Goal: Find specific page/section: Find specific page/section

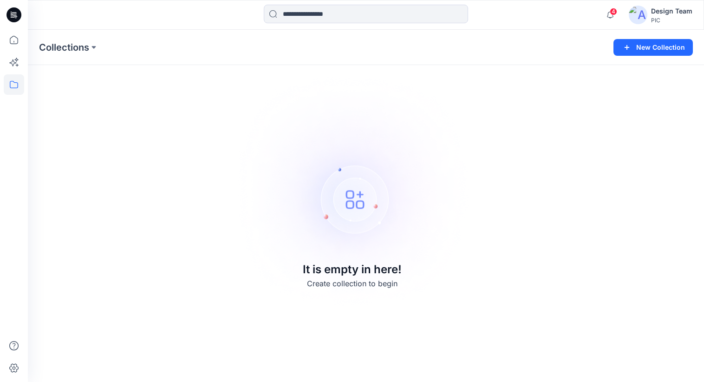
click at [639, 18] on img at bounding box center [638, 15] width 19 height 19
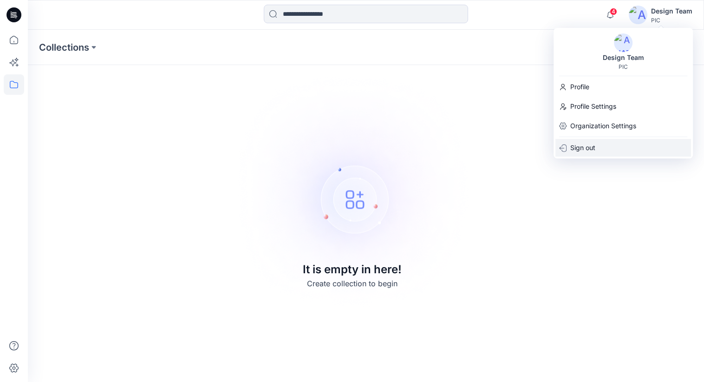
click at [590, 145] on p "Sign out" at bounding box center [583, 148] width 25 height 18
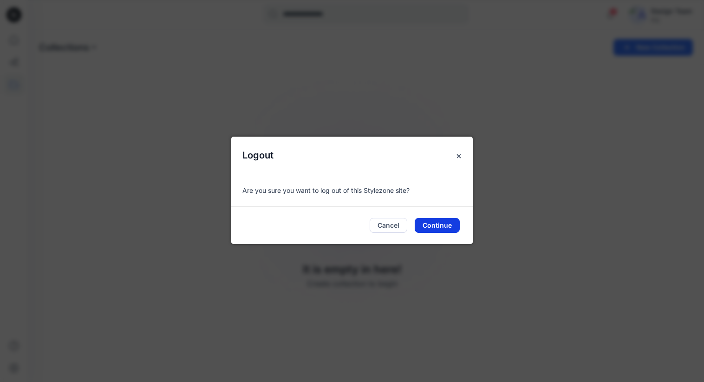
click at [444, 224] on button "Continue" at bounding box center [437, 225] width 45 height 15
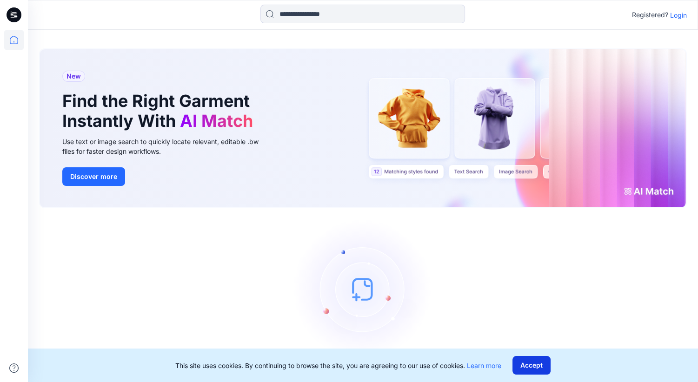
click at [535, 364] on button "Accept" at bounding box center [531, 365] width 38 height 19
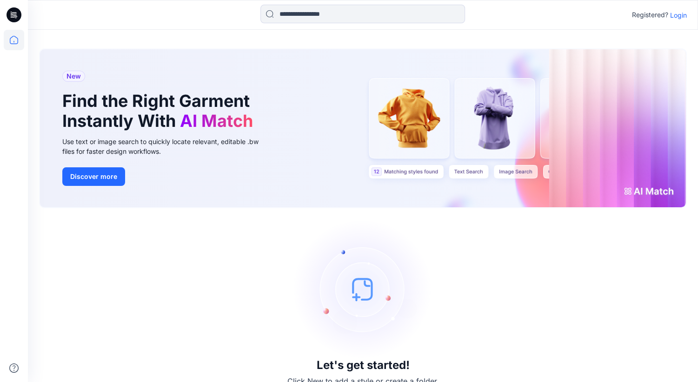
click at [678, 14] on p "Login" at bounding box center [678, 15] width 17 height 10
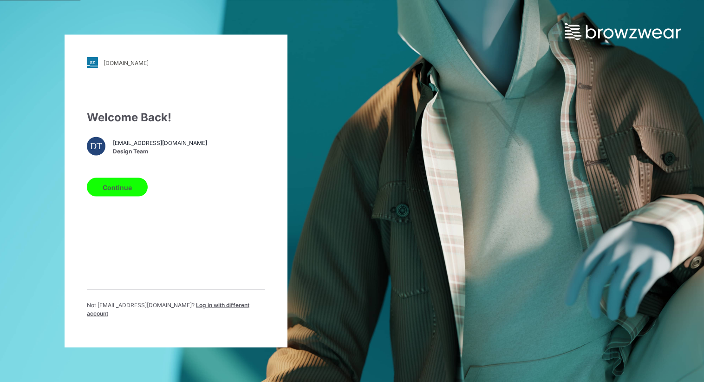
click at [116, 192] on button "Continue" at bounding box center [117, 187] width 61 height 19
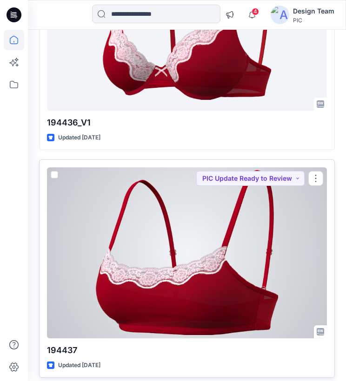
scroll to position [7668, 0]
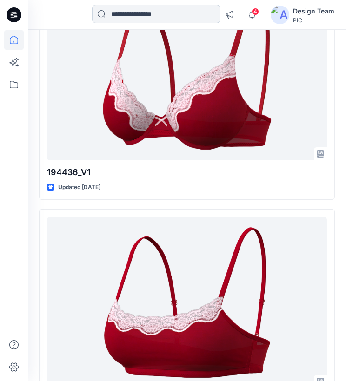
click at [171, 14] on input at bounding box center [156, 14] width 128 height 19
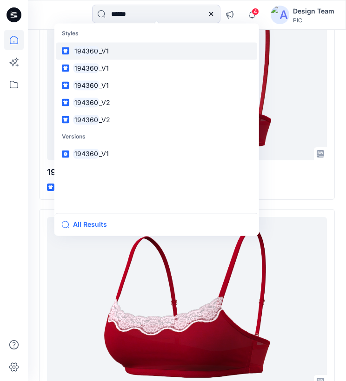
type input "******"
click at [100, 53] on span "_V1" at bounding box center [104, 51] width 10 height 8
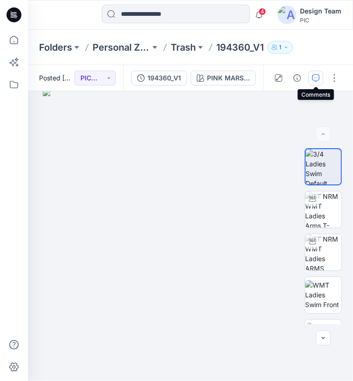
click at [316, 78] on icon "button" at bounding box center [315, 77] width 3 height 0
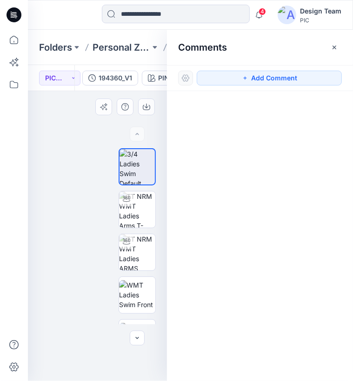
drag, startPoint x: 166, startPoint y: 374, endPoint x: 164, endPoint y: 369, distance: 5.8
click at [164, 369] on img at bounding box center [95, 230] width 302 height 301
click at [99, 375] on img at bounding box center [95, 230] width 302 height 301
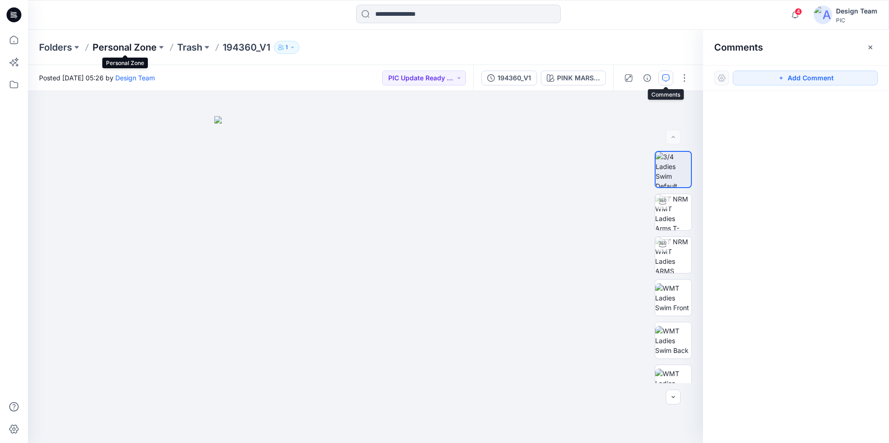
click at [144, 48] on p "Personal Zone" at bounding box center [124, 47] width 64 height 13
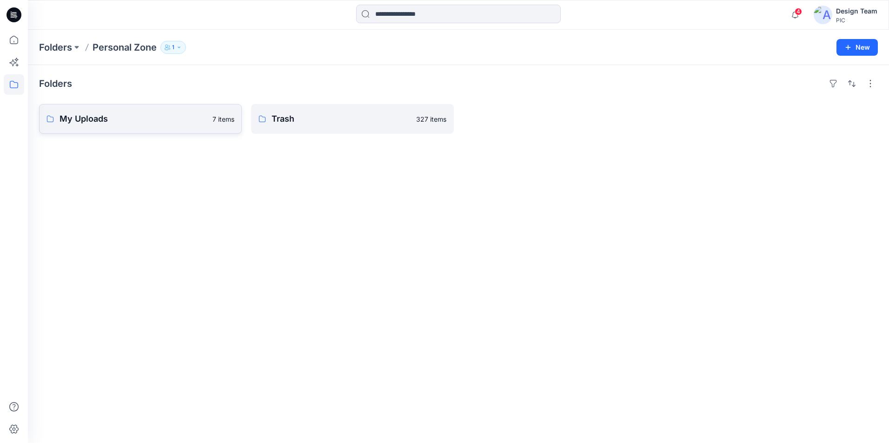
click at [126, 116] on p "My Uploads" at bounding box center [132, 118] width 147 height 13
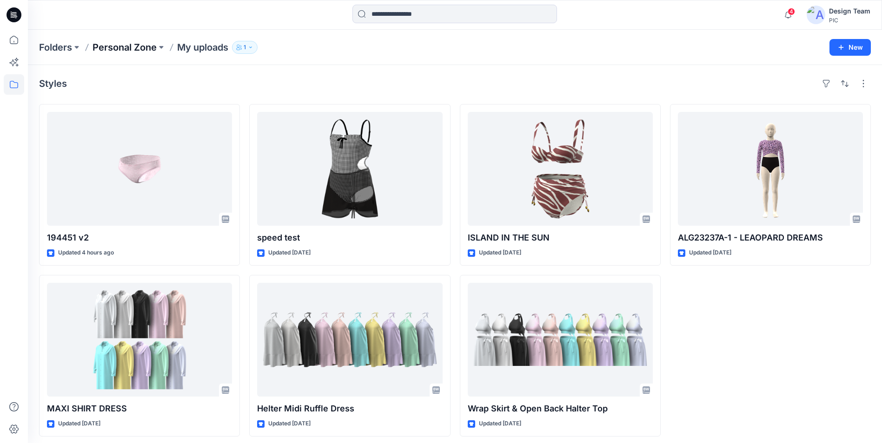
click at [118, 49] on p "Personal Zone" at bounding box center [124, 47] width 64 height 13
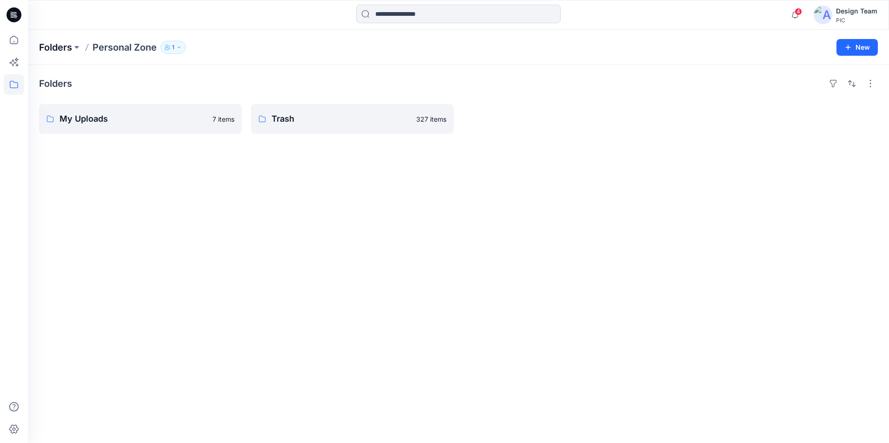
click at [63, 45] on p "Folders" at bounding box center [55, 47] width 33 height 13
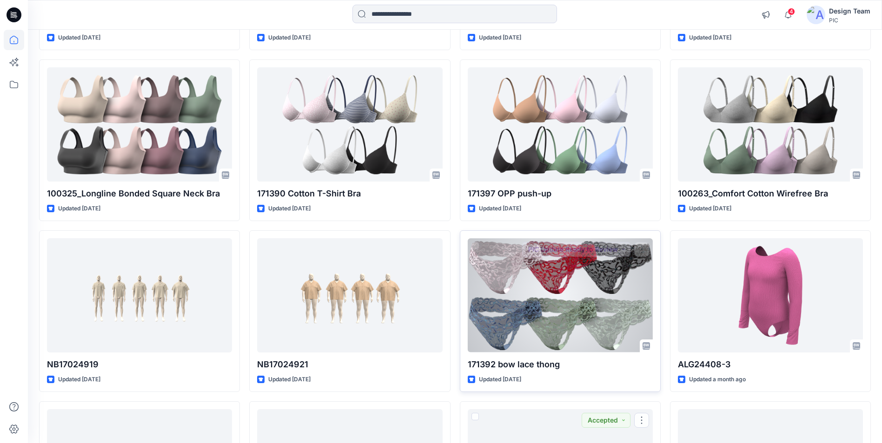
scroll to position [2800, 0]
